Goal: Use online tool/utility: Utilize a website feature to perform a specific function

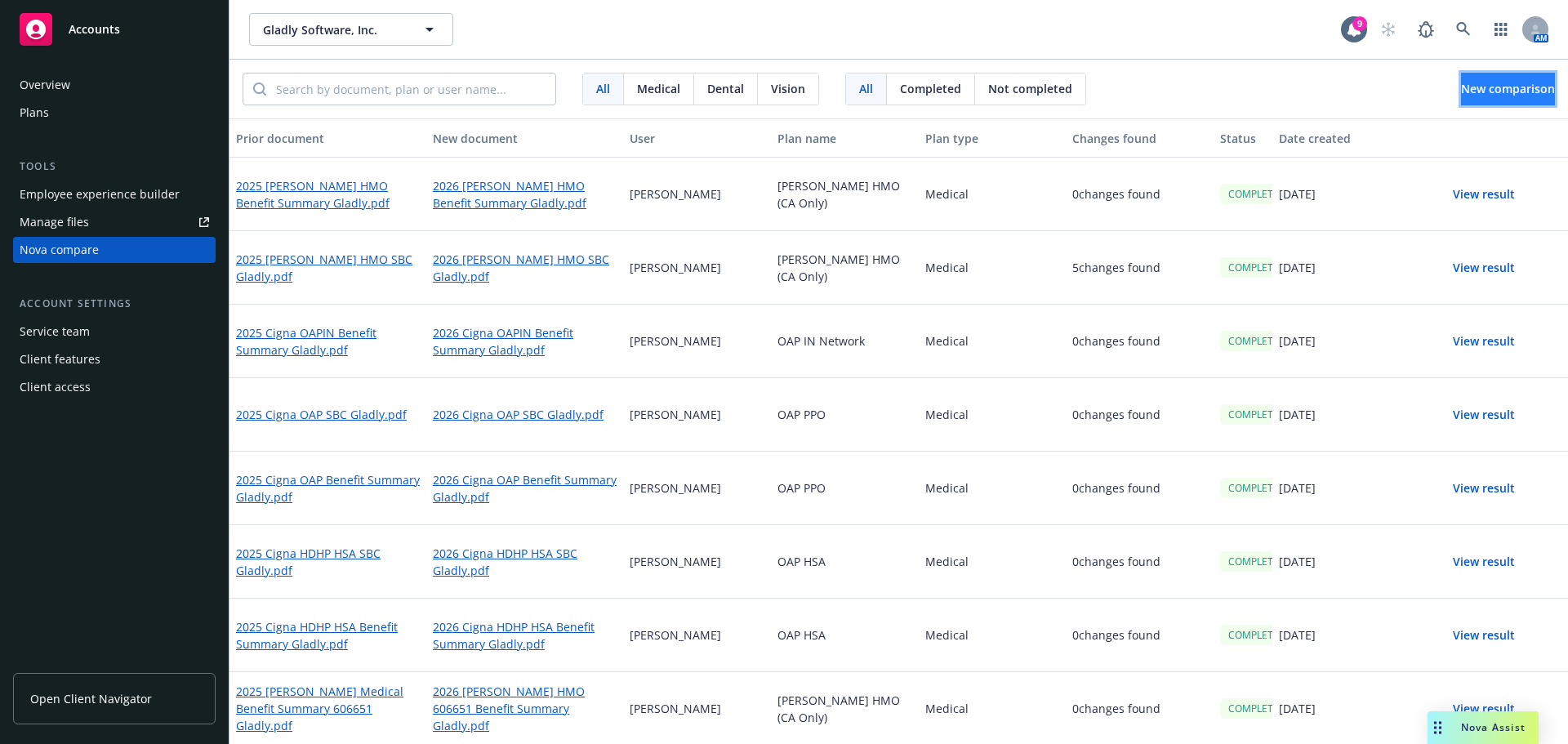
click at [1473, 88] on span "New comparison" at bounding box center [1508, 89] width 94 height 15
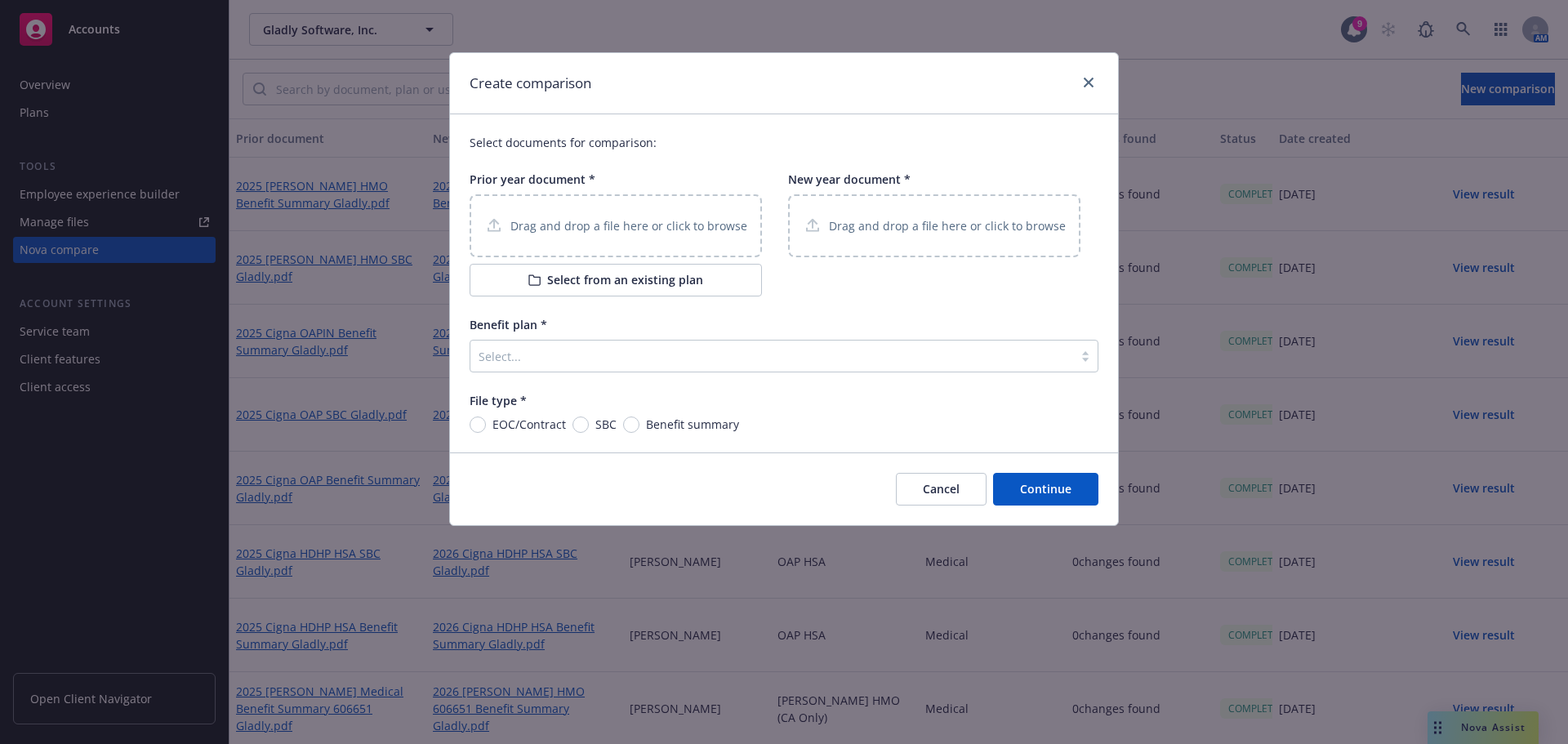
click at [620, 216] on div "Drag and drop a file here or click to browse" at bounding box center [616, 225] width 263 height 20
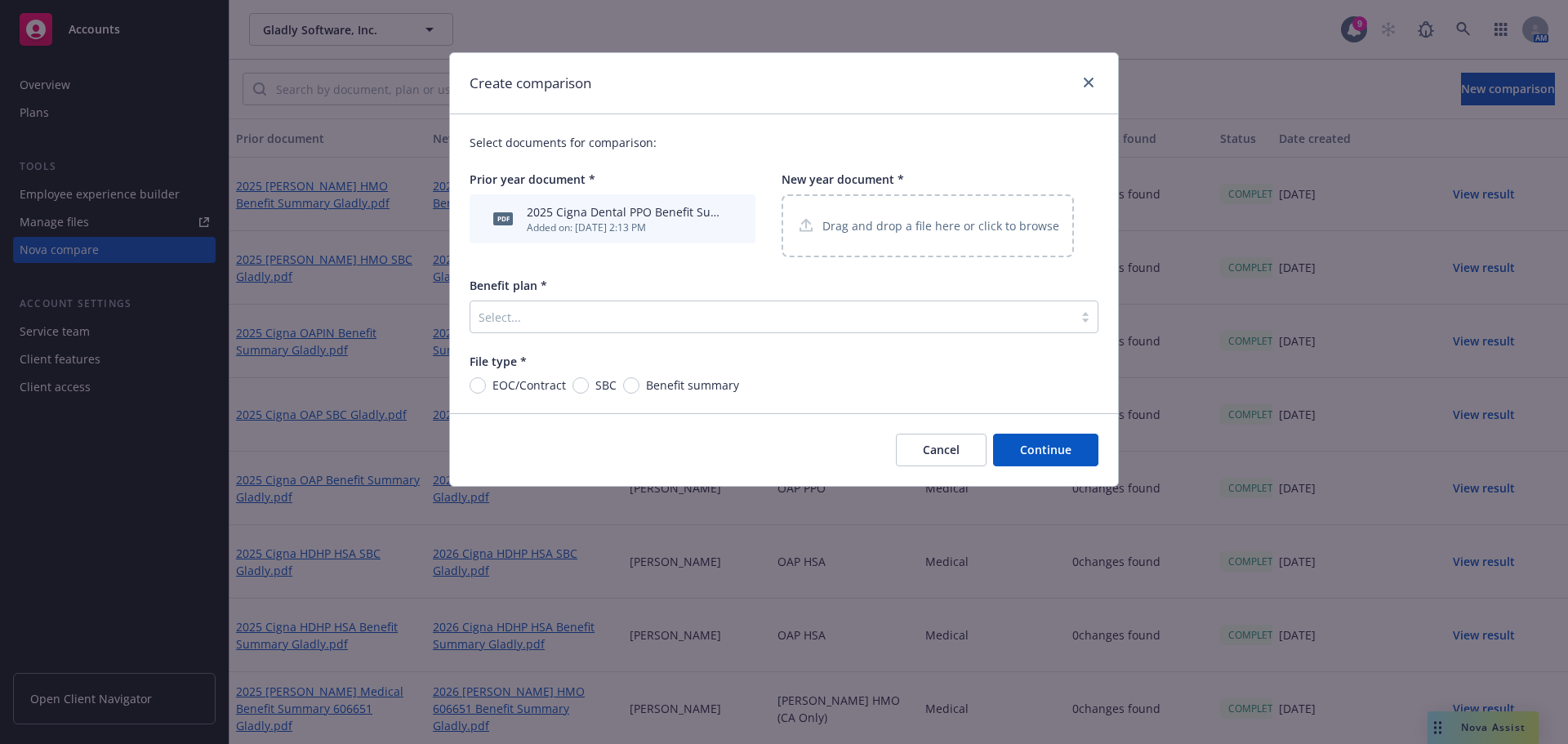
click at [918, 236] on div "Drag and drop a file here or click to browse" at bounding box center [927, 225] width 263 height 20
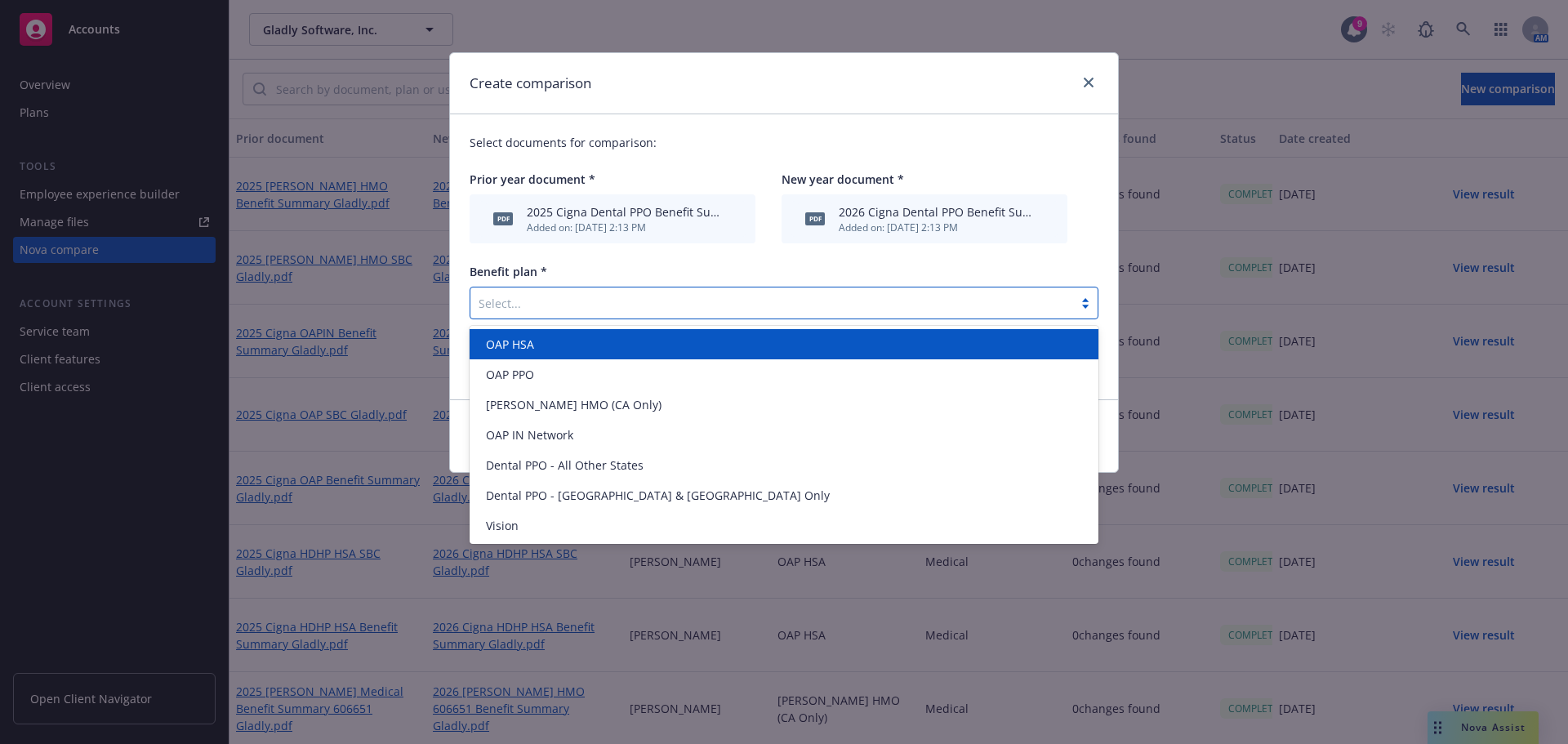
click at [583, 296] on div at bounding box center [772, 302] width 587 height 19
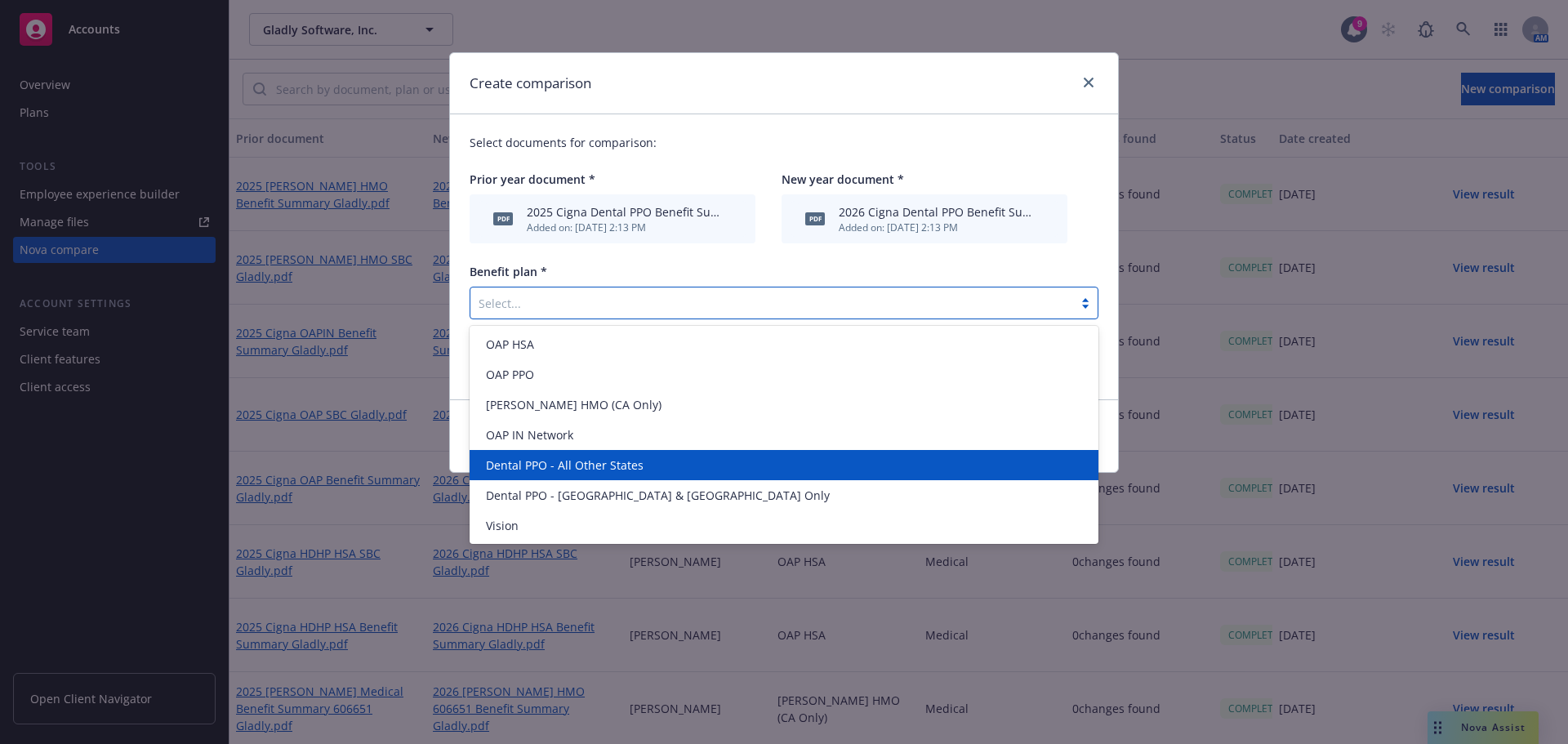
click at [624, 464] on span "Dental PPO - All Other States" at bounding box center [565, 465] width 158 height 17
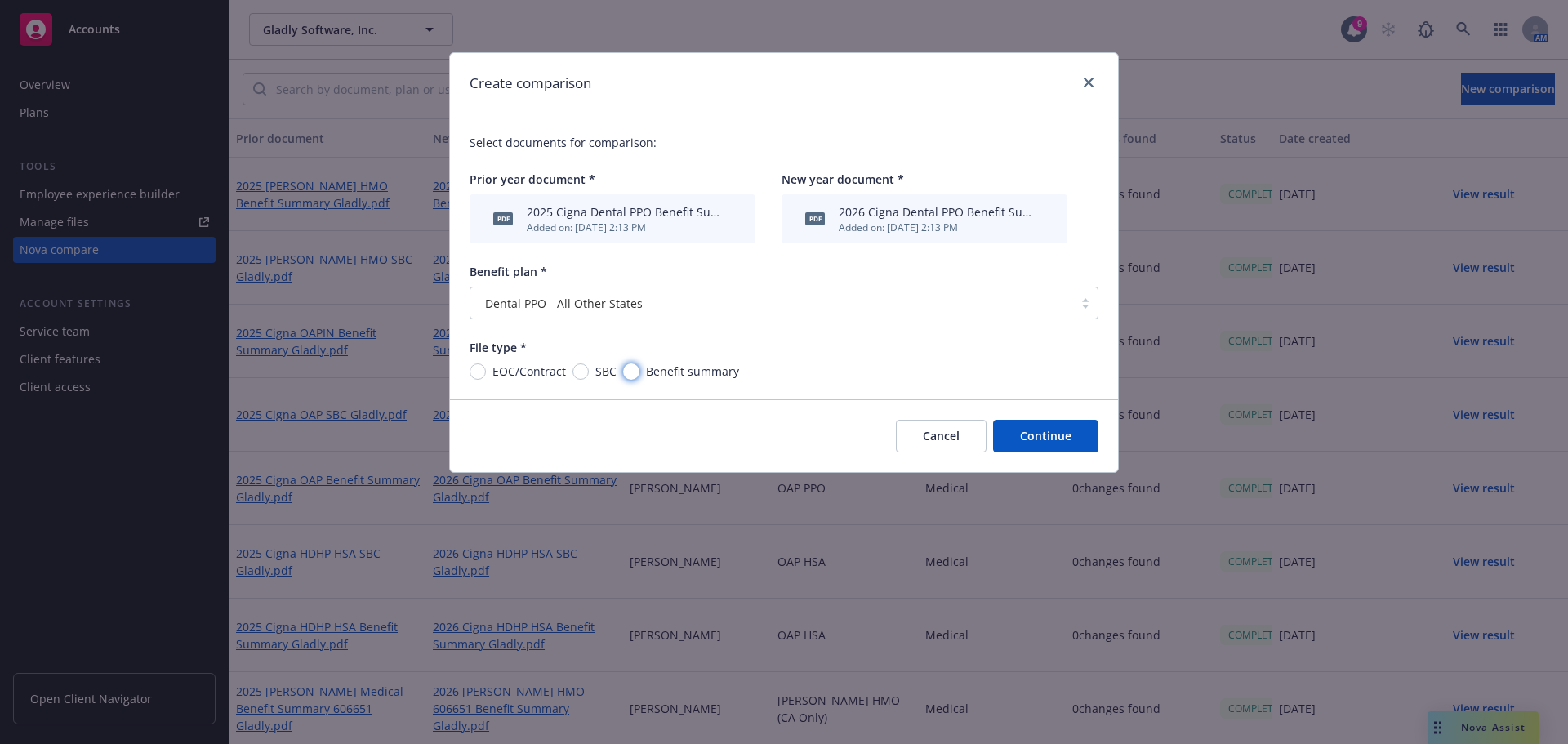
click at [623, 374] on input "Benefit summary" at bounding box center [631, 371] width 16 height 16
radio input "true"
click at [1048, 433] on button "Continue" at bounding box center [1045, 436] width 106 height 33
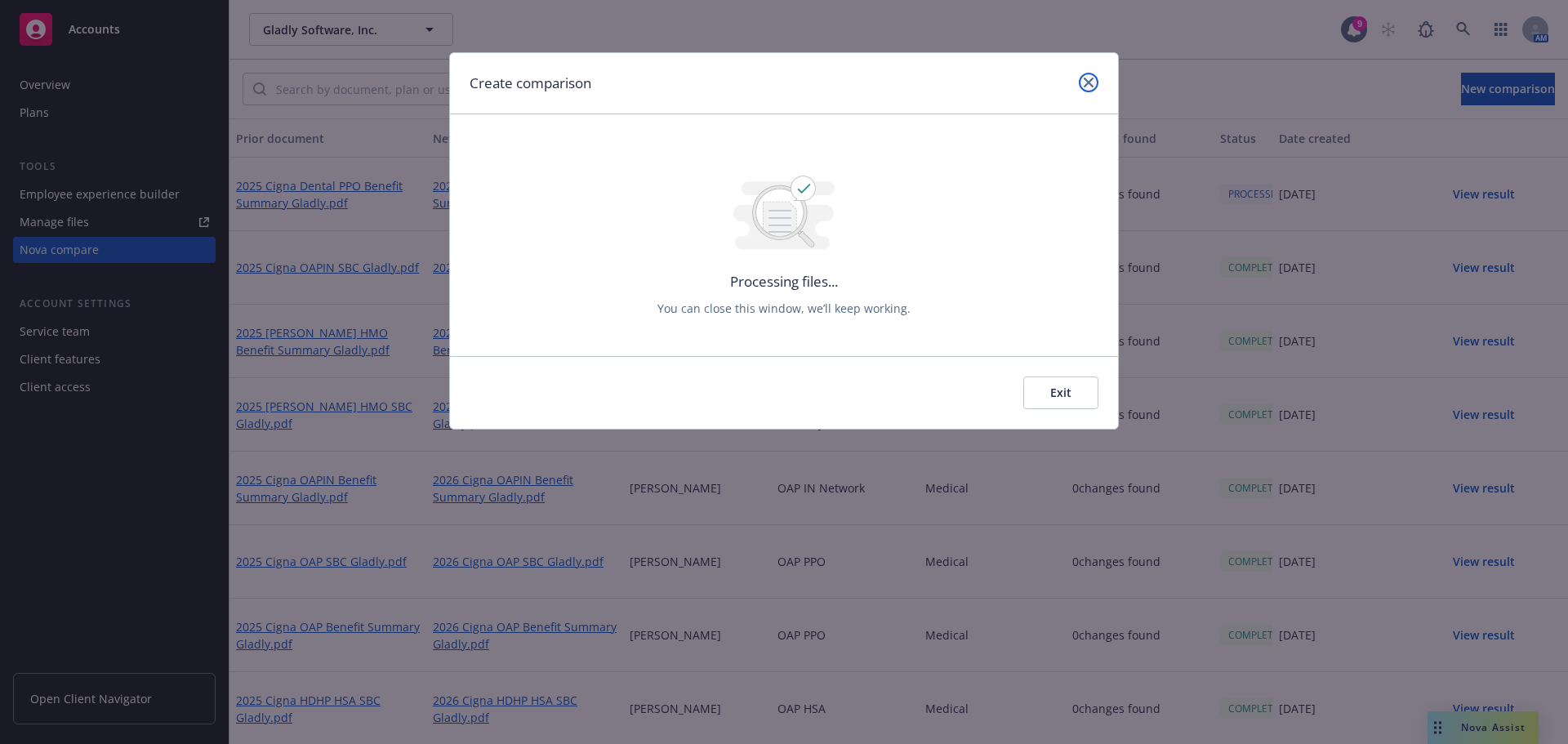
click at [1091, 85] on icon "close" at bounding box center [1089, 83] width 10 height 10
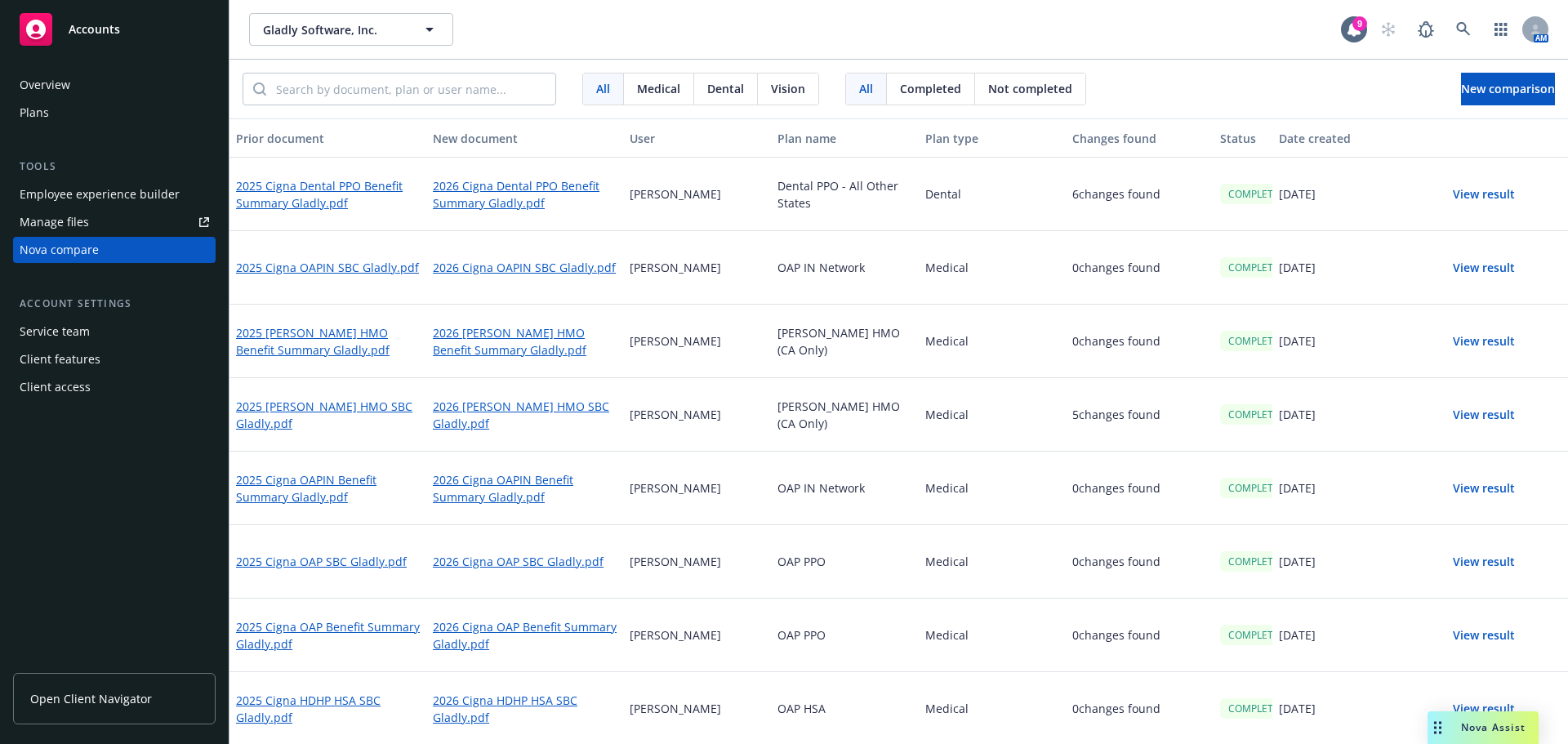
click at [1476, 196] on button "View result" at bounding box center [1484, 194] width 114 height 33
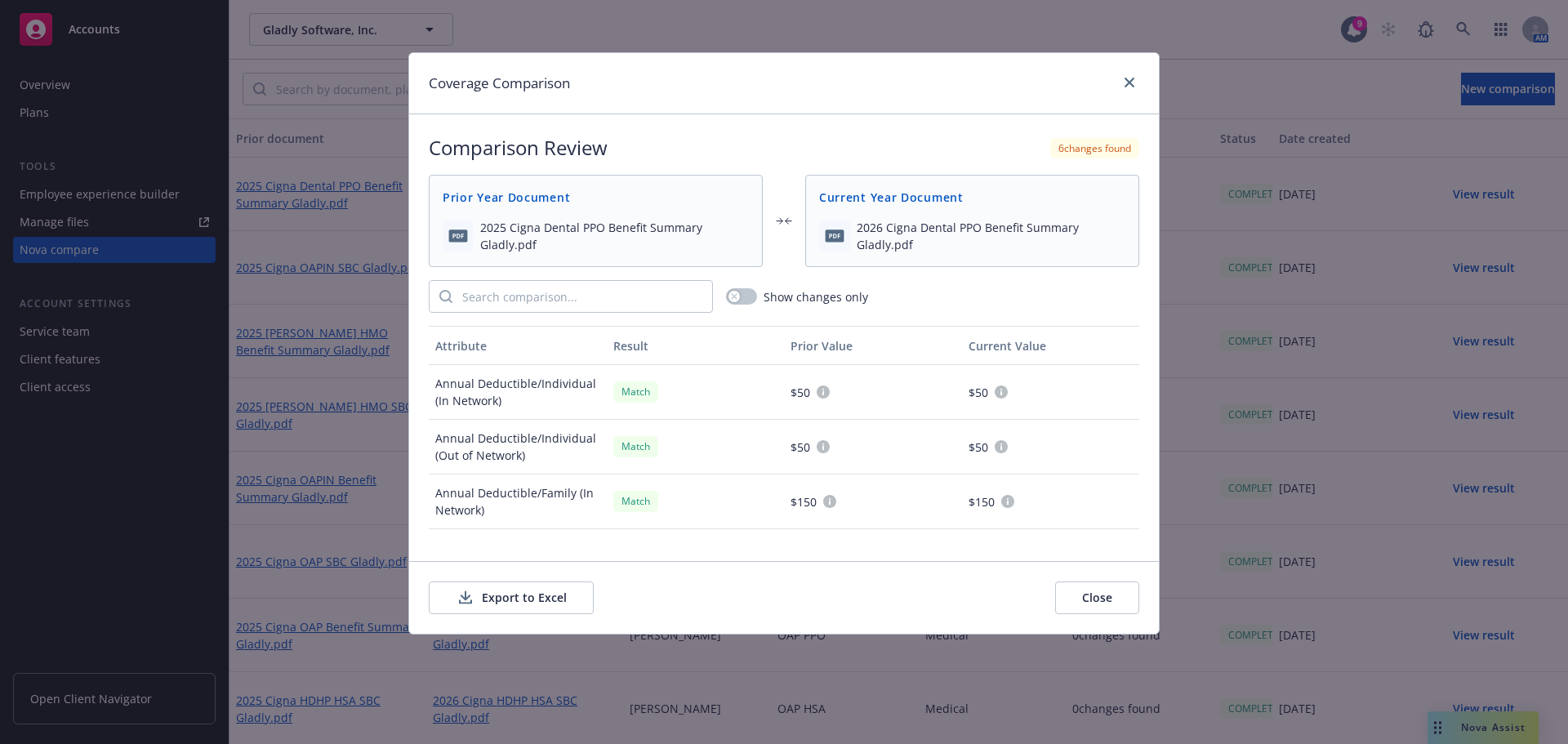
click at [521, 604] on button "Export to Excel" at bounding box center [511, 598] width 165 height 33
click at [1126, 82] on icon "close" at bounding box center [1130, 83] width 10 height 10
